Goal: Task Accomplishment & Management: Use online tool/utility

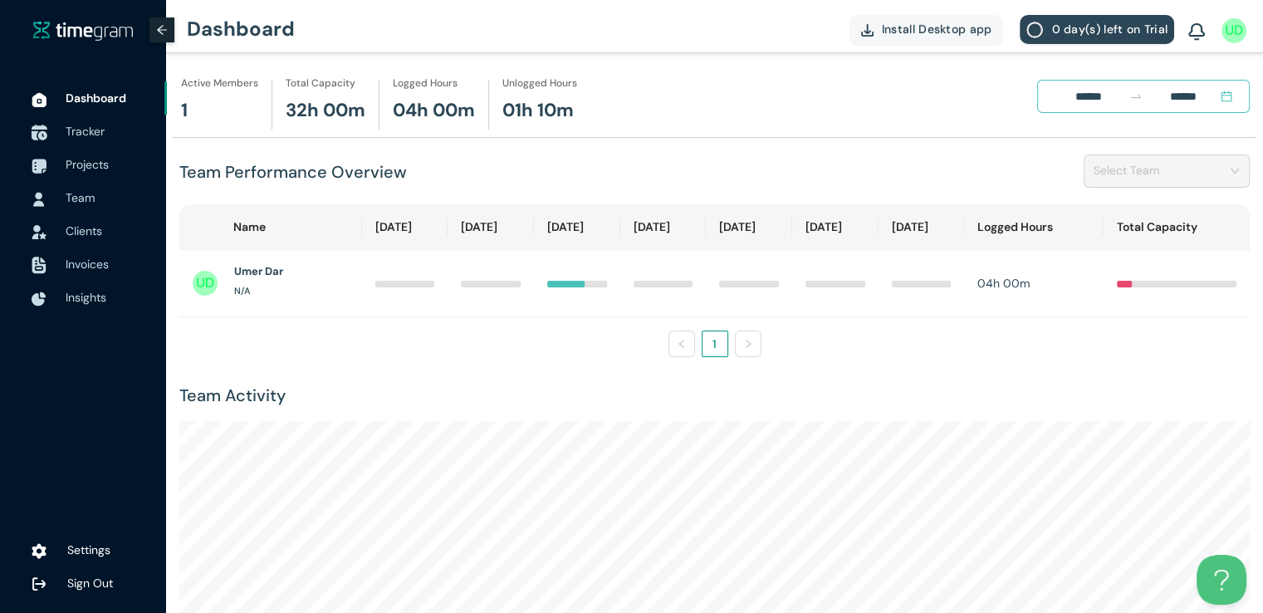
click at [109, 136] on span "Tracker" at bounding box center [110, 131] width 88 height 33
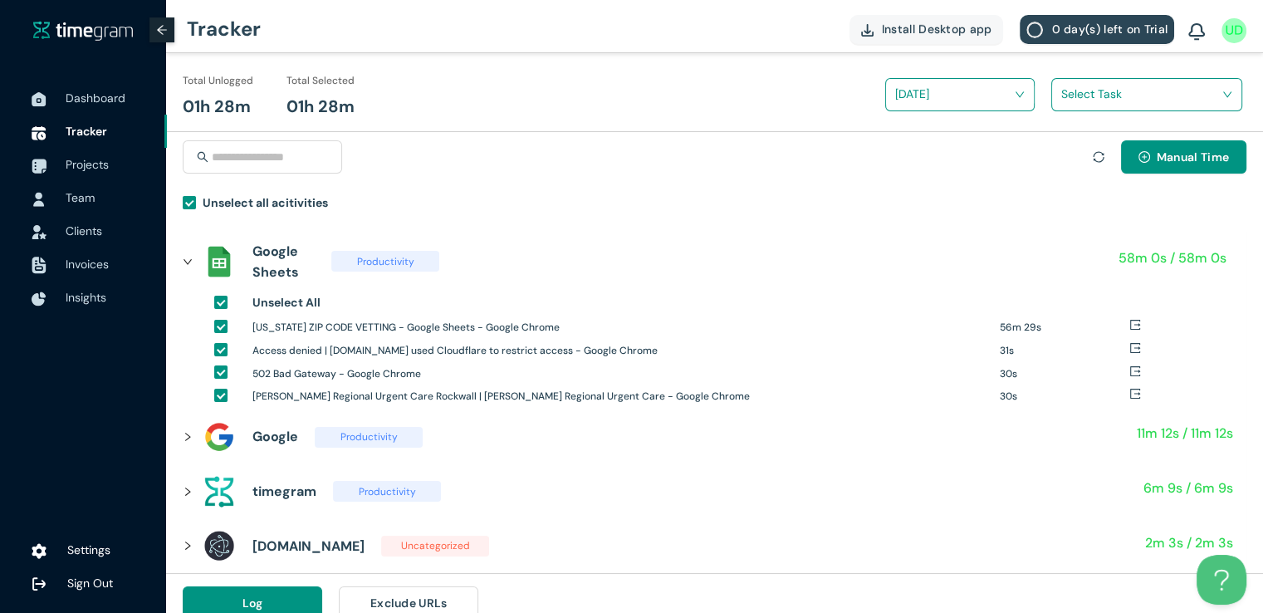
click at [1063, 94] on input "search" at bounding box center [1140, 93] width 159 height 25
click at [1069, 152] on div "Tx zipcode vetting" at bounding box center [1146, 155] width 189 height 27
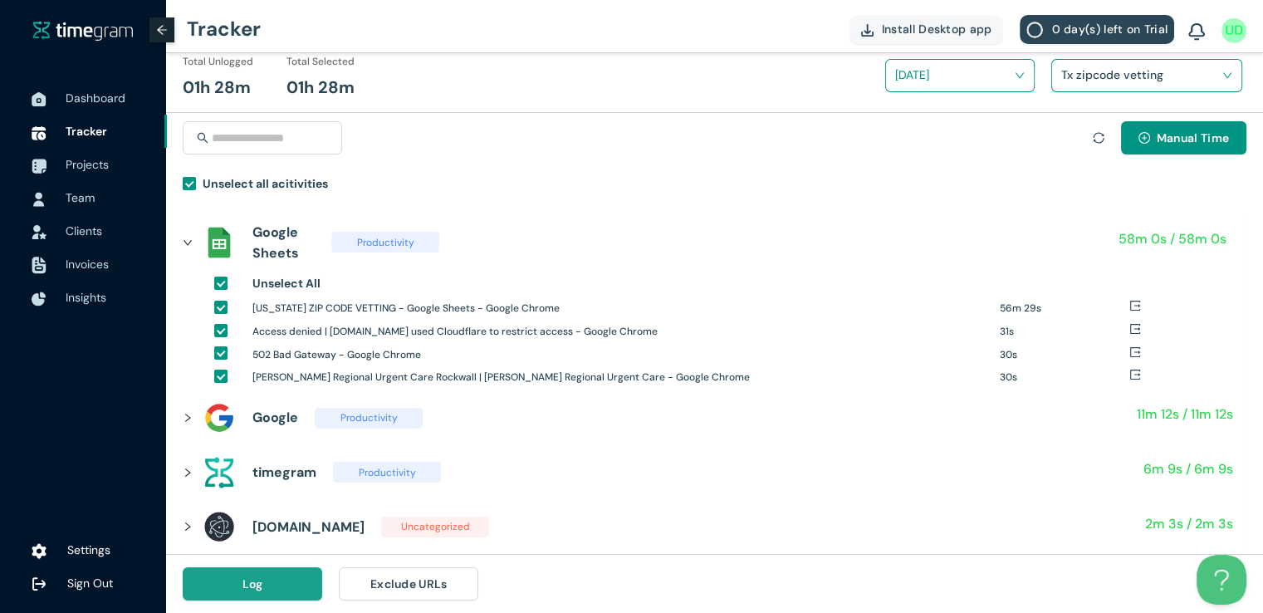
click at [241, 596] on button "Log" at bounding box center [252, 583] width 139 height 33
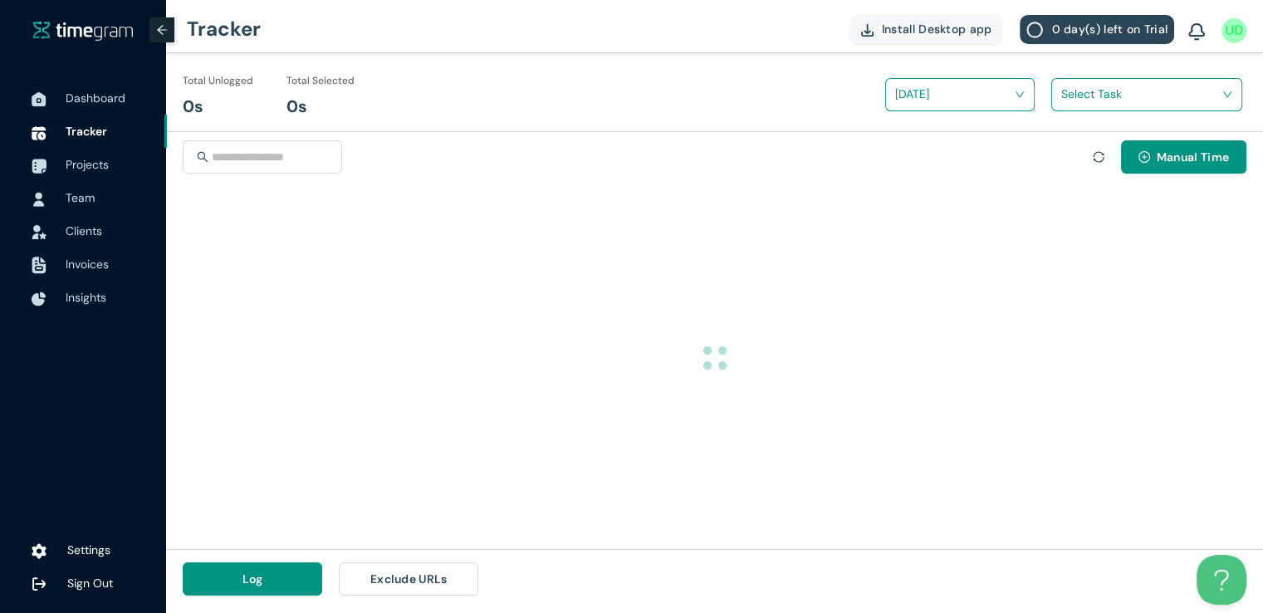
scroll to position [0, 0]
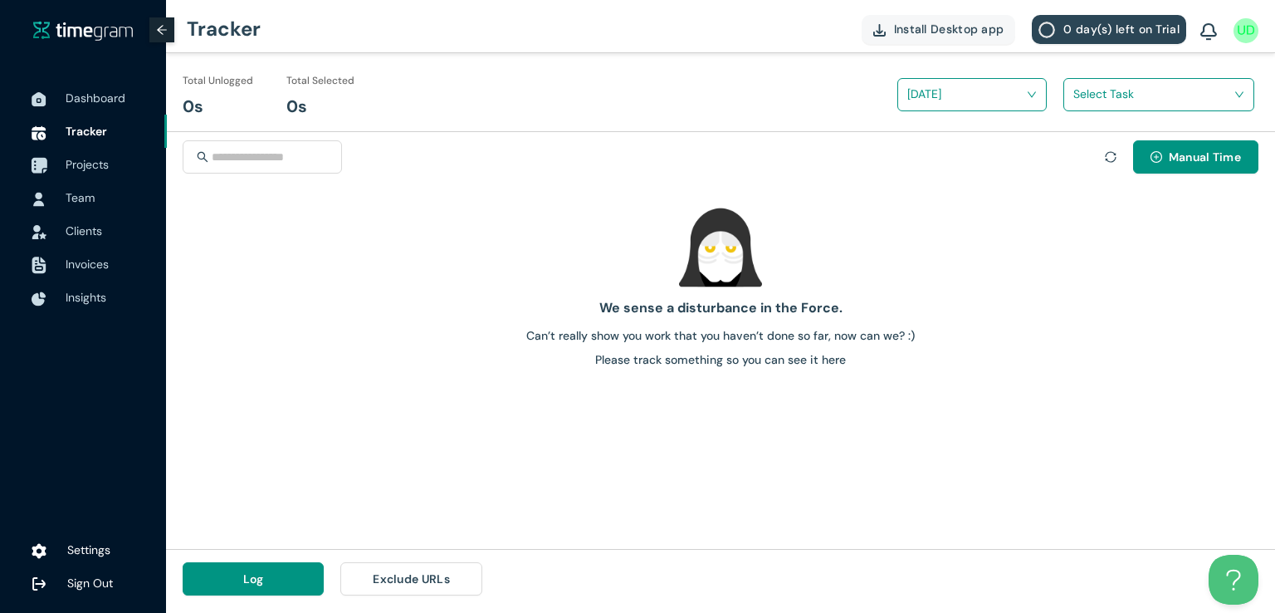
click at [92, 165] on span "Projects" at bounding box center [87, 164] width 43 height 15
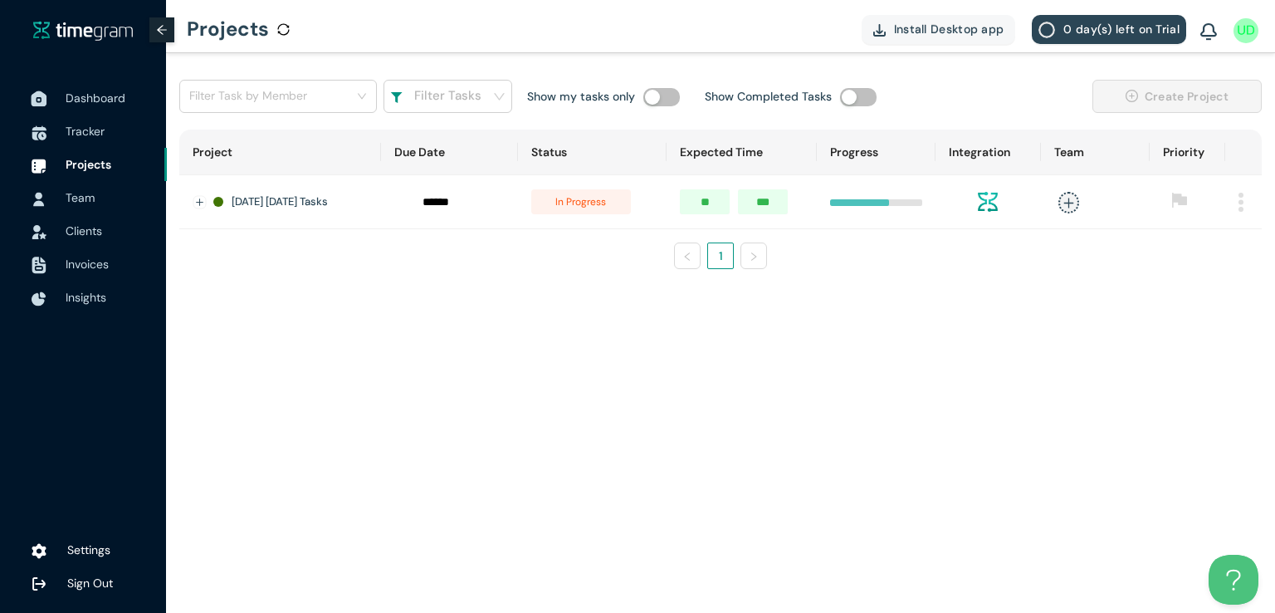
click at [103, 100] on span "Dashboard" at bounding box center [96, 97] width 60 height 15
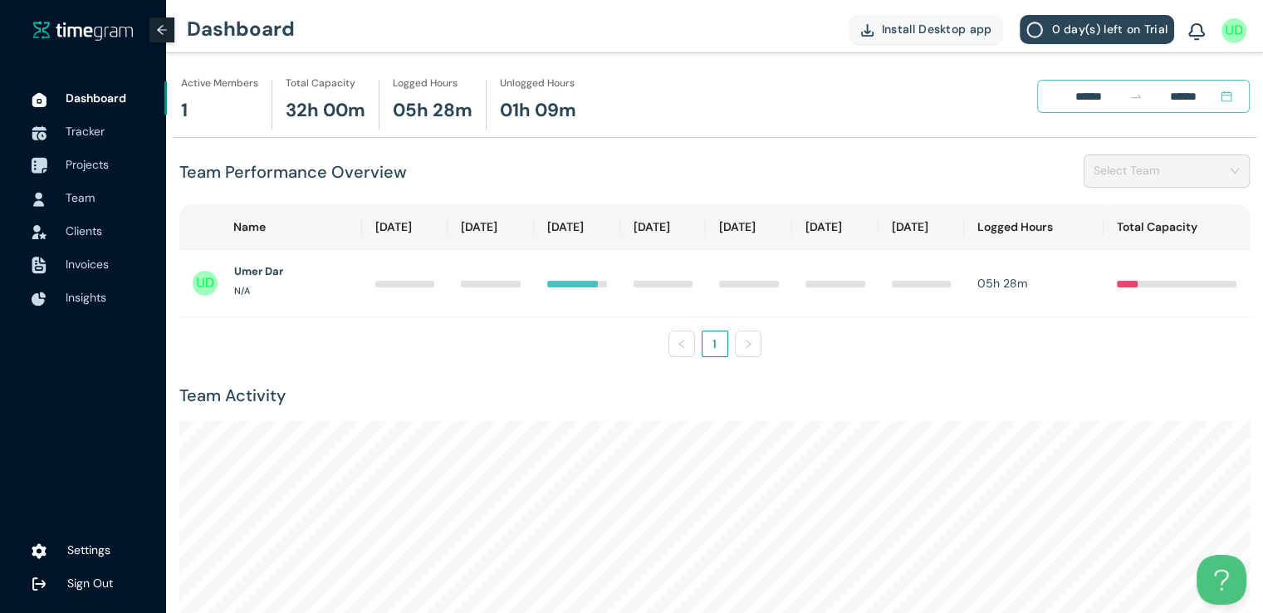
click at [93, 162] on span "Projects" at bounding box center [87, 164] width 43 height 15
